Goal: Task Accomplishment & Management: Use online tool/utility

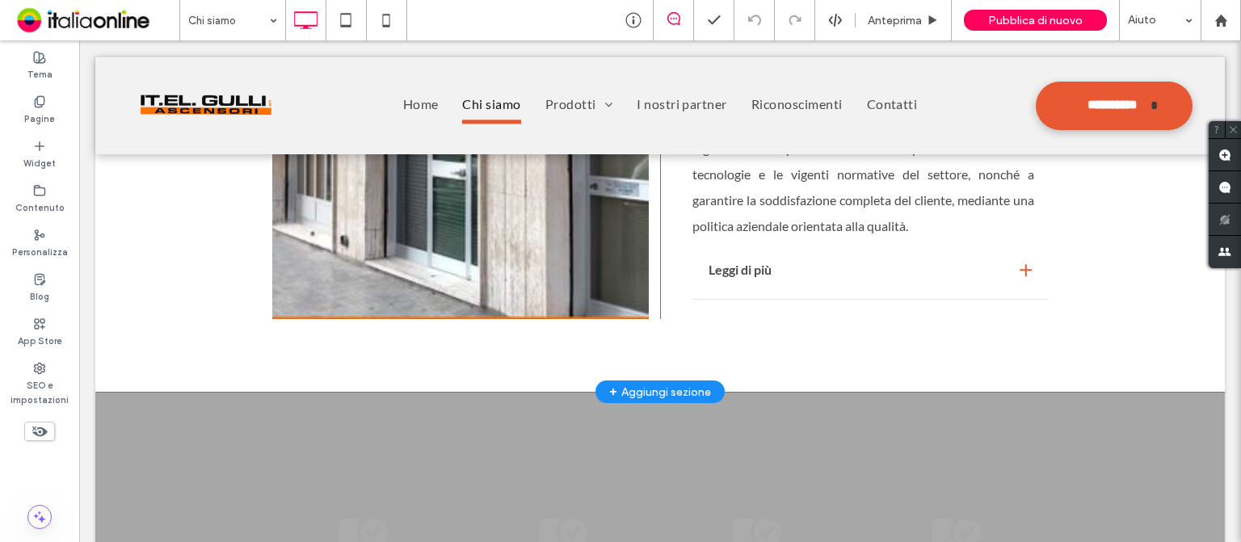
scroll to position [1922, 0]
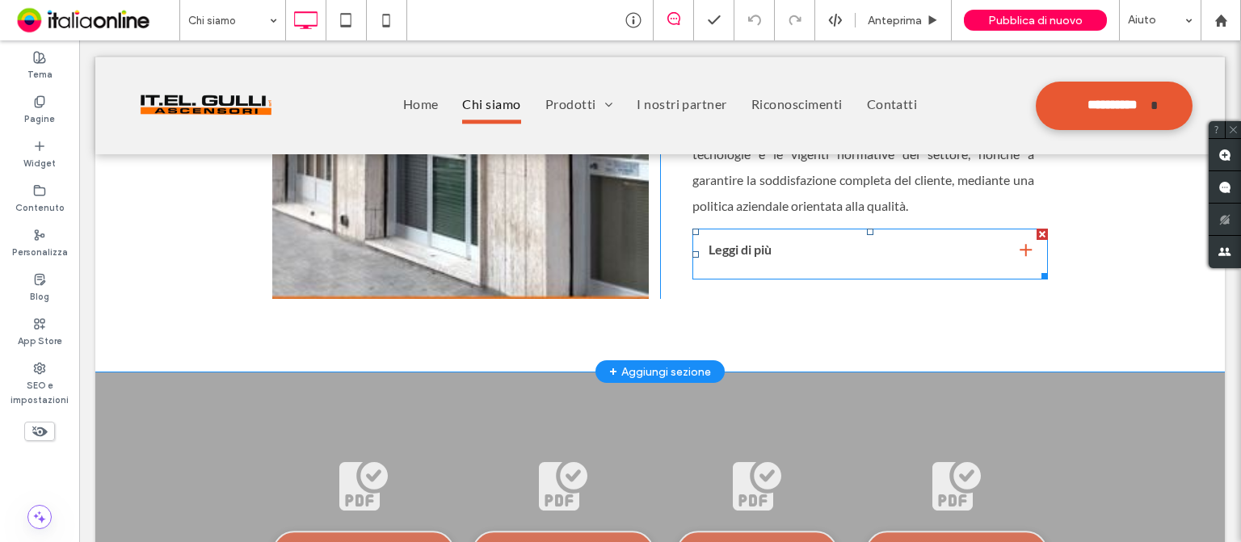
click at [969, 261] on span at bounding box center [869, 254] width 355 height 51
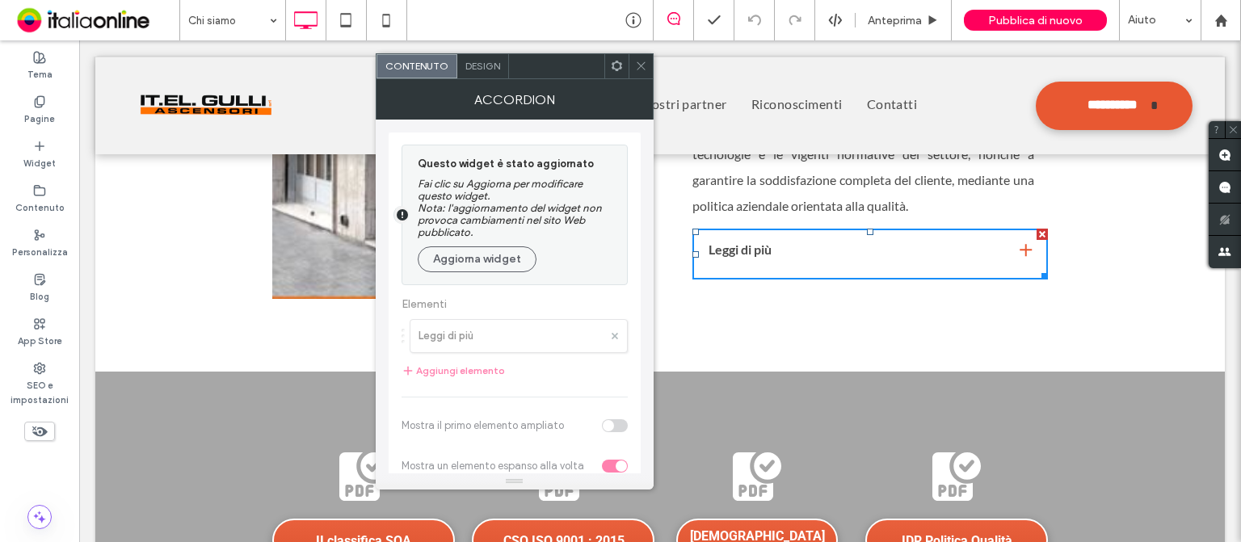
click at [479, 342] on div at bounding box center [514, 313] width 252 height 362
click at [494, 266] on button "Aggiorna widget" at bounding box center [477, 259] width 119 height 26
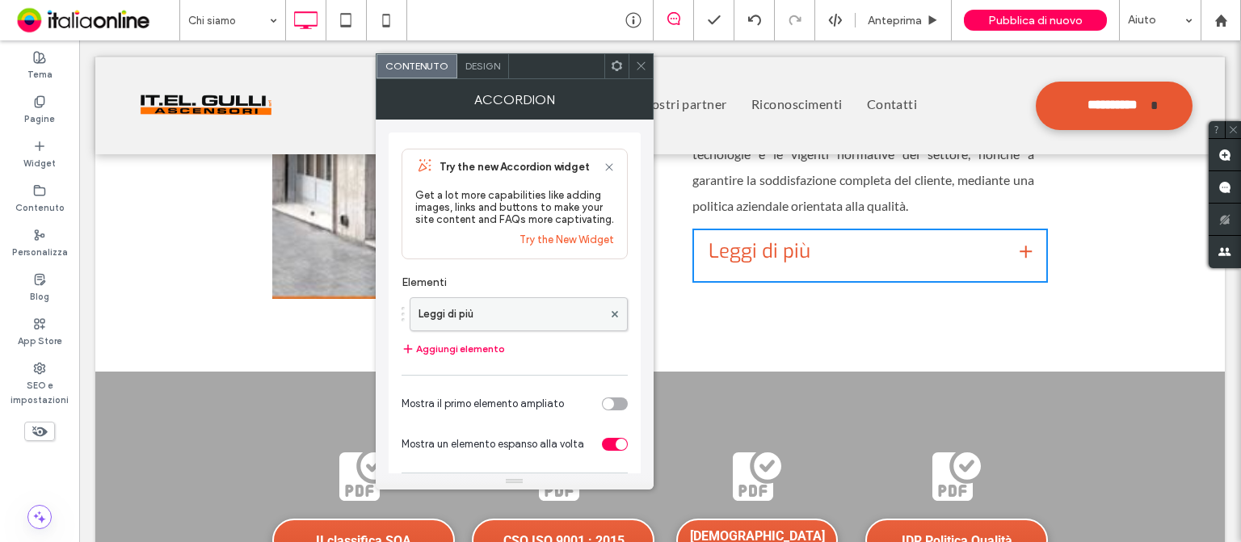
click at [512, 321] on label "Leggi di più" at bounding box center [510, 314] width 184 height 32
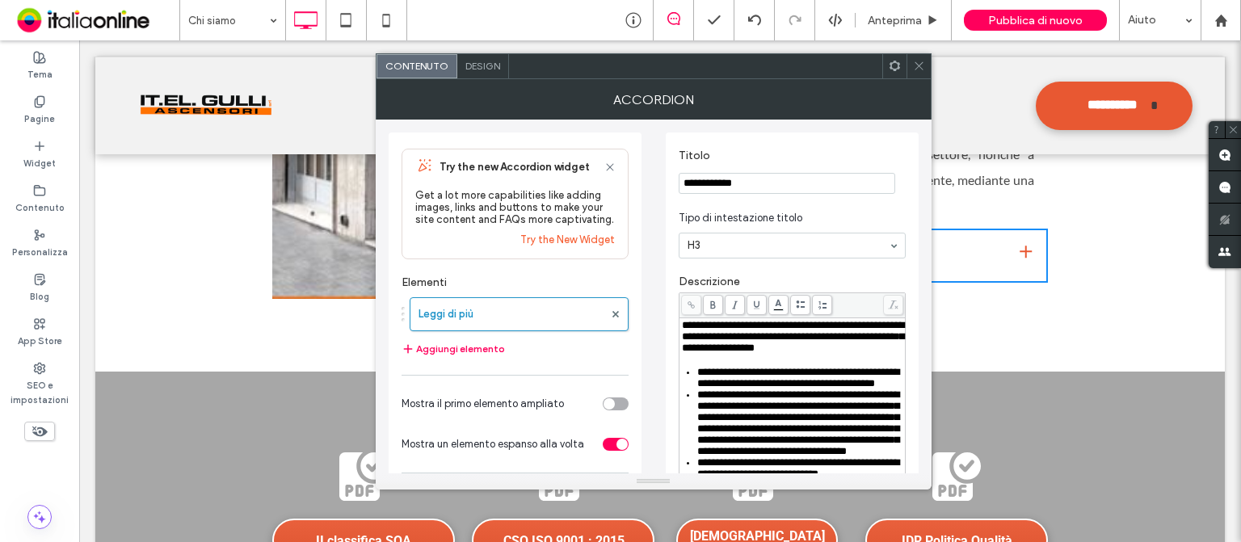
click at [791, 388] on span "**********" at bounding box center [798, 378] width 202 height 22
click at [788, 388] on span "**********" at bounding box center [798, 378] width 202 height 22
click at [915, 67] on icon at bounding box center [919, 66] width 12 height 12
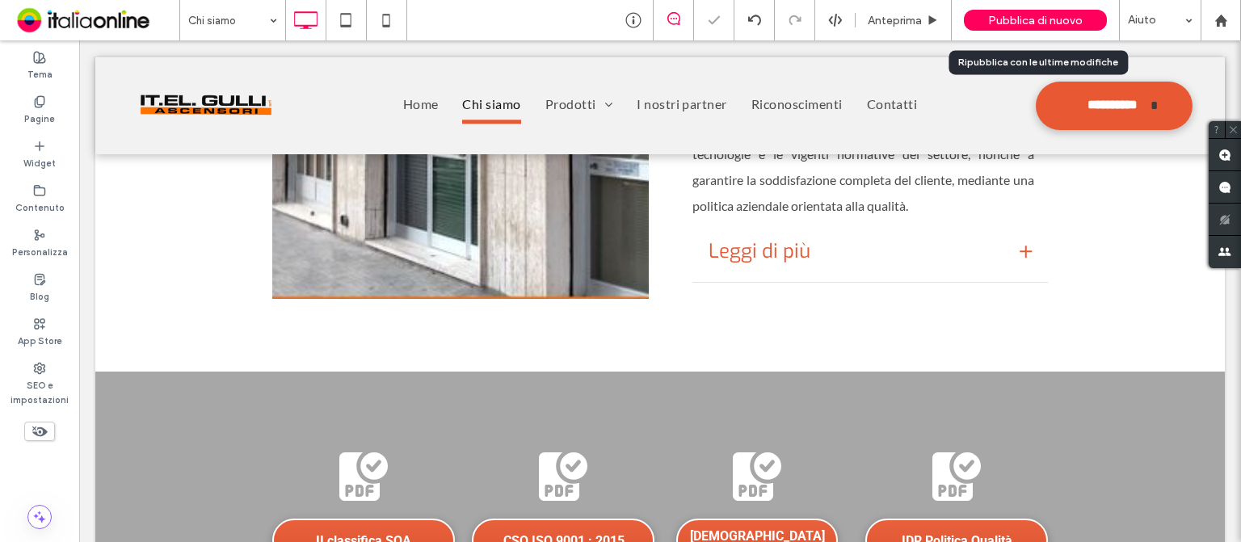
click at [1030, 18] on span "Pubblica di nuovo" at bounding box center [1035, 21] width 94 height 14
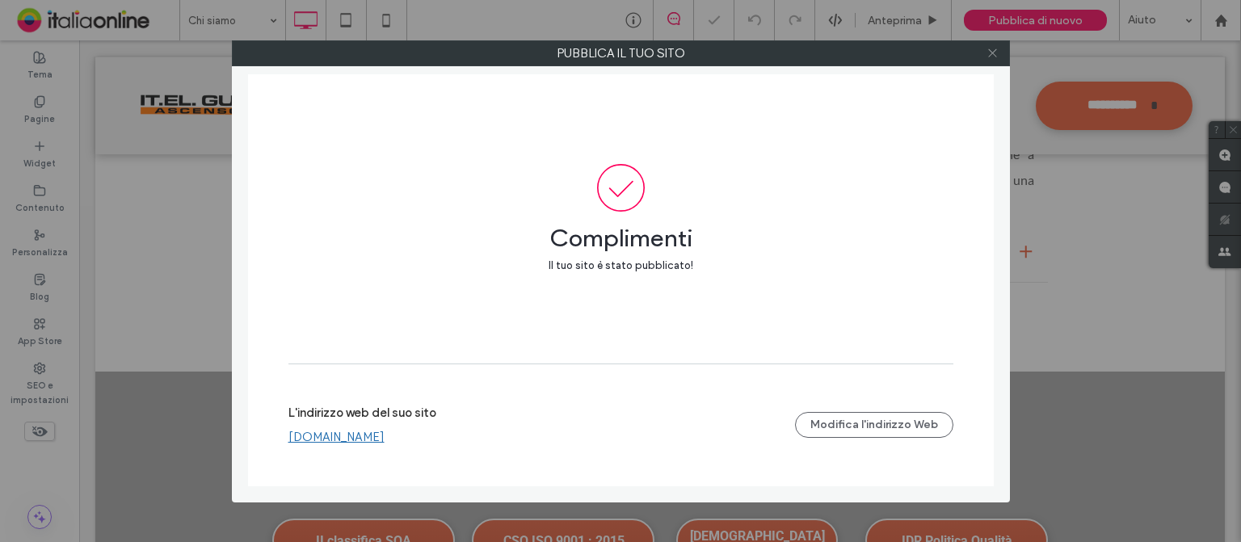
drag, startPoint x: 989, startPoint y: 56, endPoint x: 965, endPoint y: 44, distance: 26.7
click at [989, 56] on icon at bounding box center [992, 53] width 12 height 12
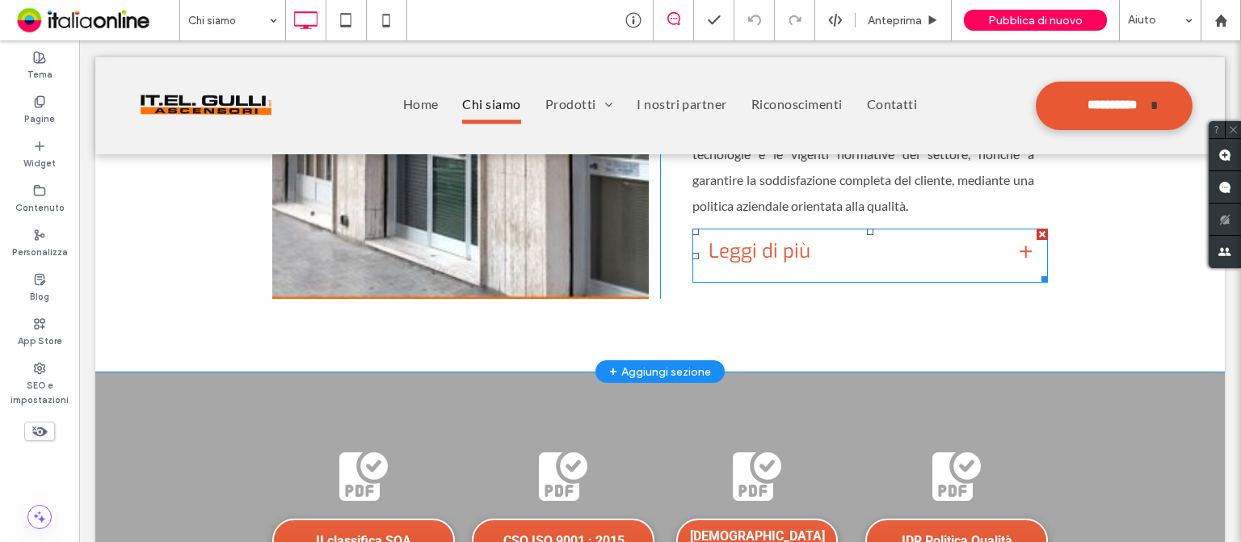
scroll to position [1841, 0]
